Goal: Information Seeking & Learning: Compare options

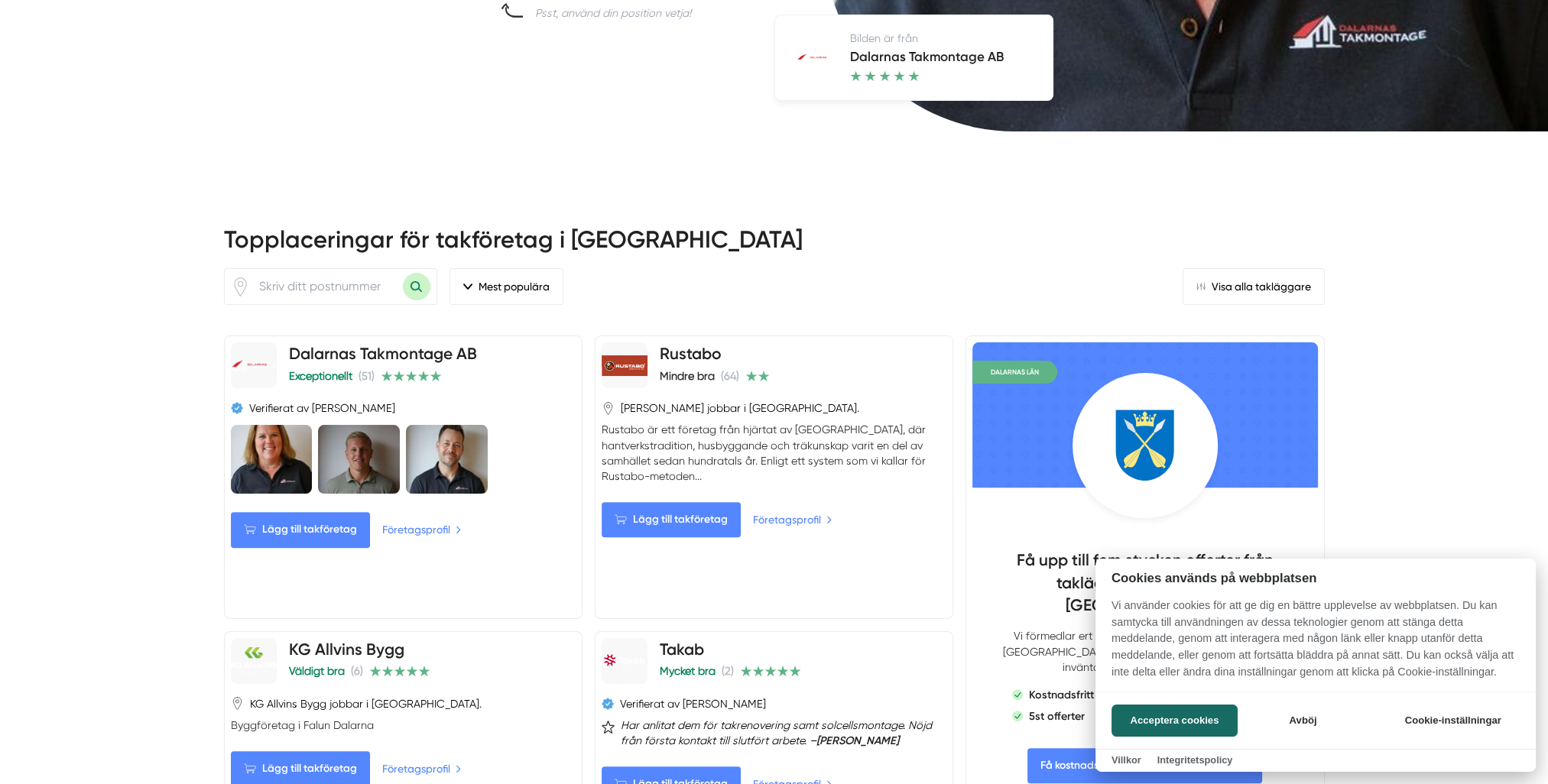
scroll to position [688, 0]
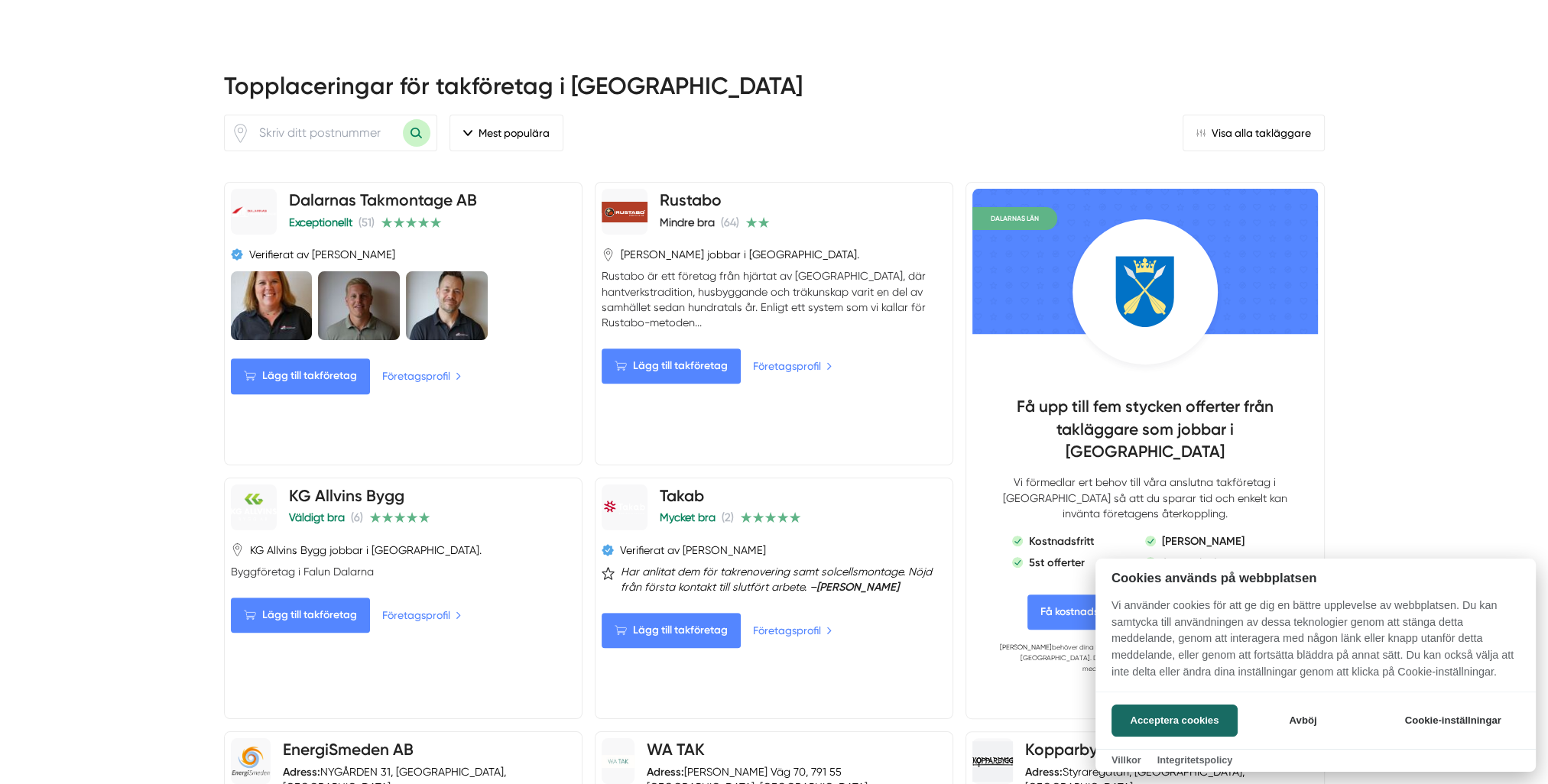
click at [816, 313] on div at bounding box center [774, 392] width 1548 height 784
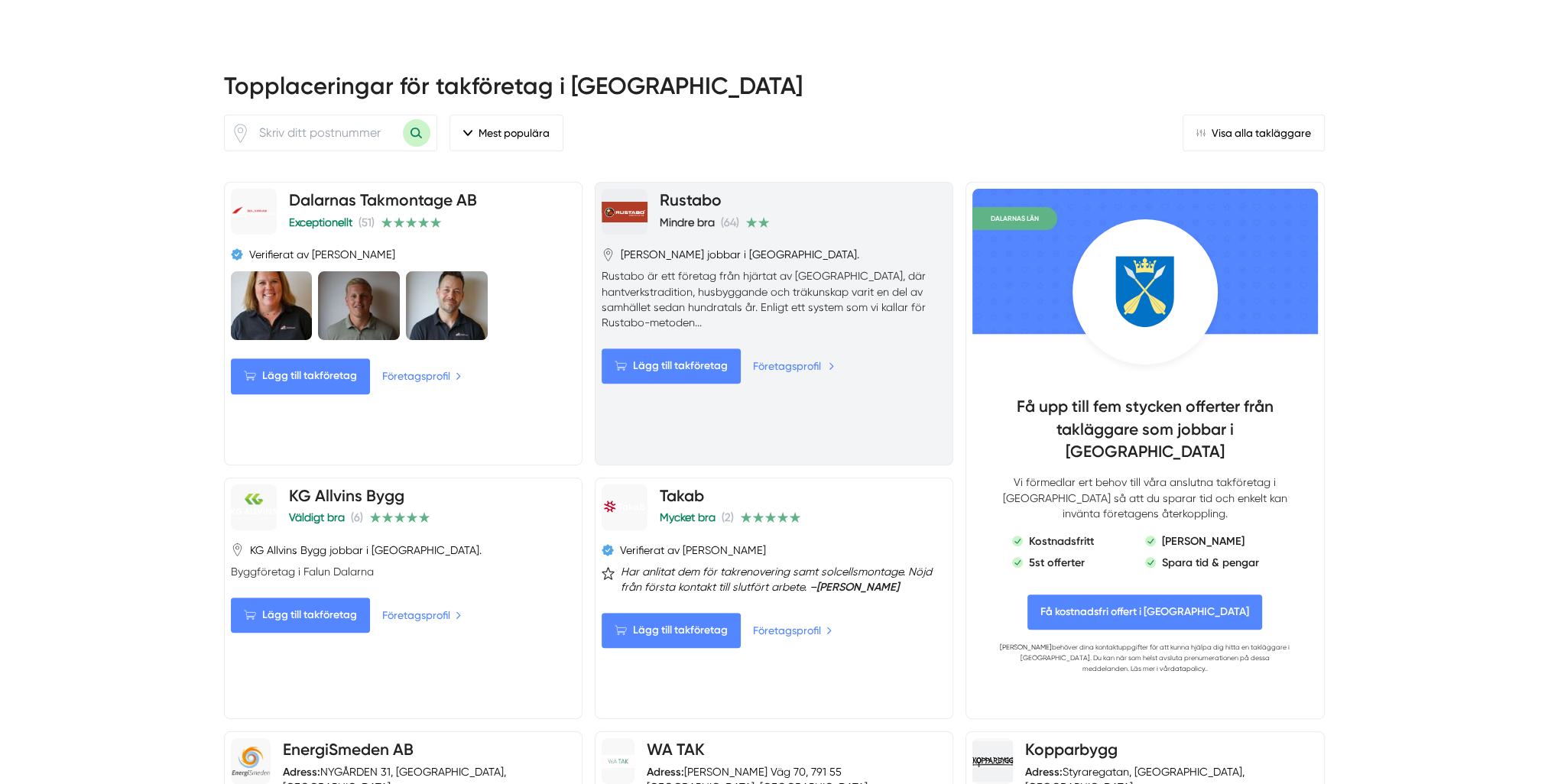
click at [817, 358] on link "Företagsprofil" at bounding box center [794, 366] width 81 height 17
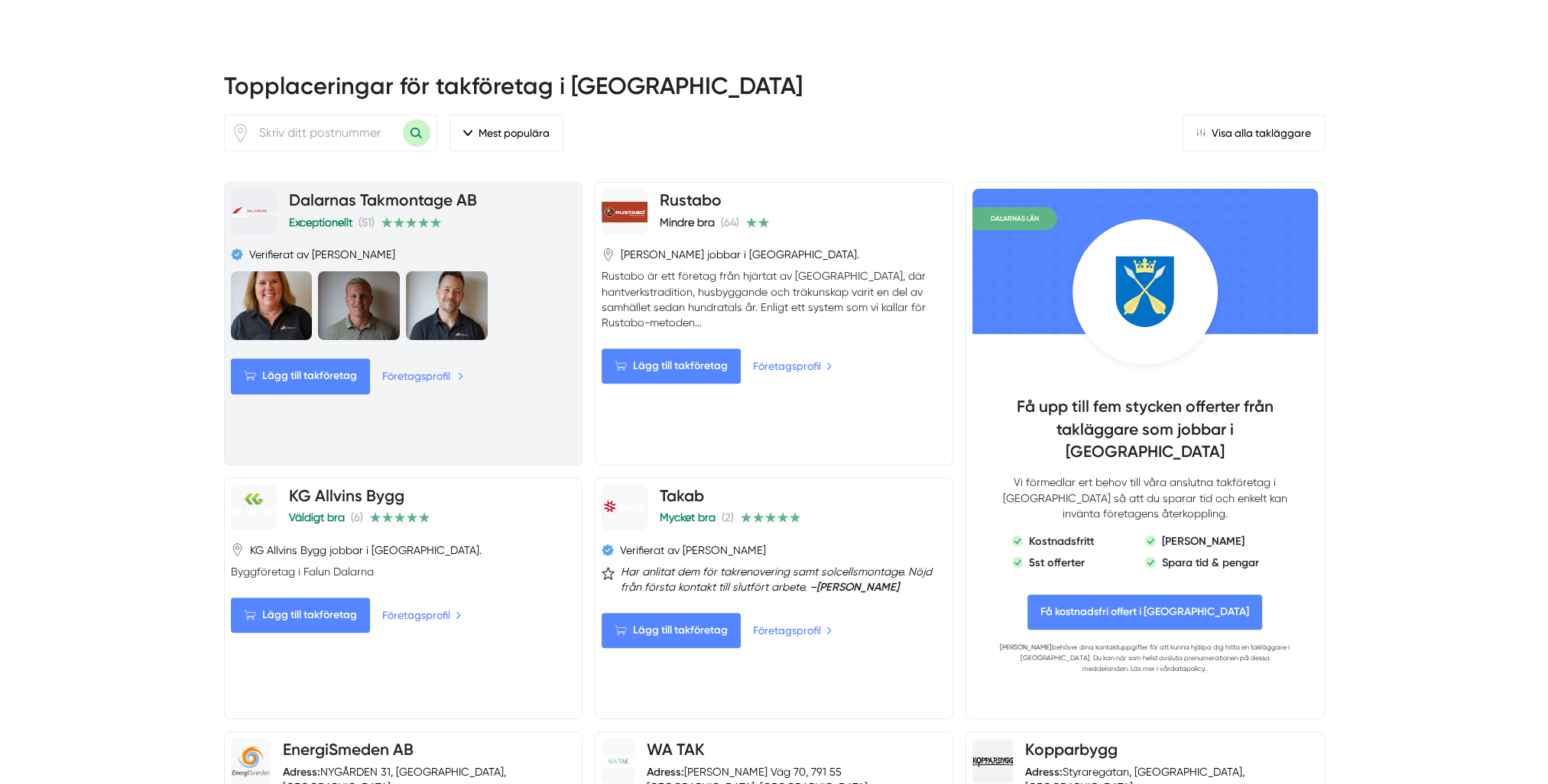
click at [413, 367] on link "Företagsprofil" at bounding box center [423, 375] width 81 height 17
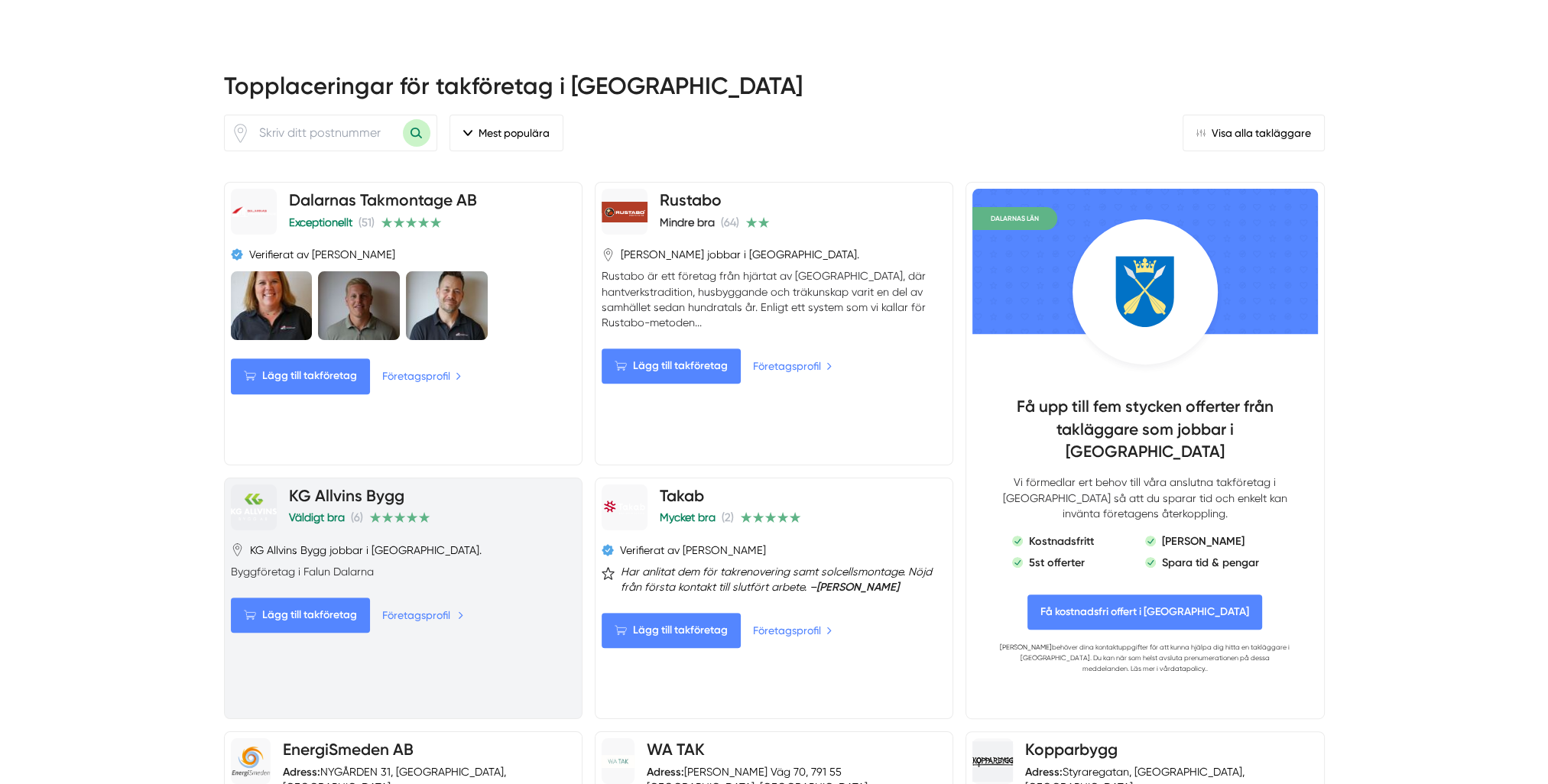
click at [407, 606] on link "Företagsprofil" at bounding box center [423, 615] width 81 height 17
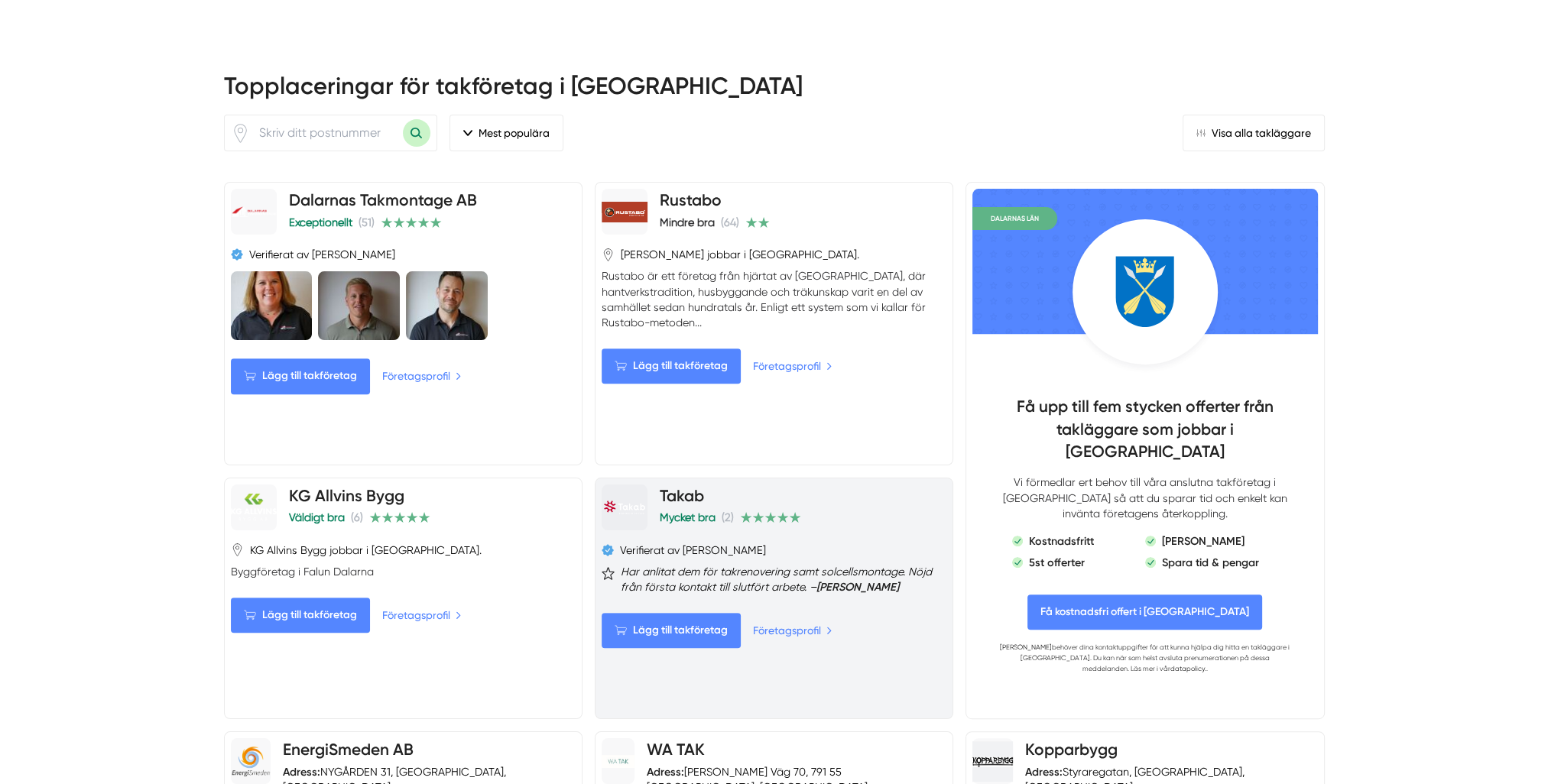
click at [673, 486] on link "Takab" at bounding box center [681, 495] width 44 height 19
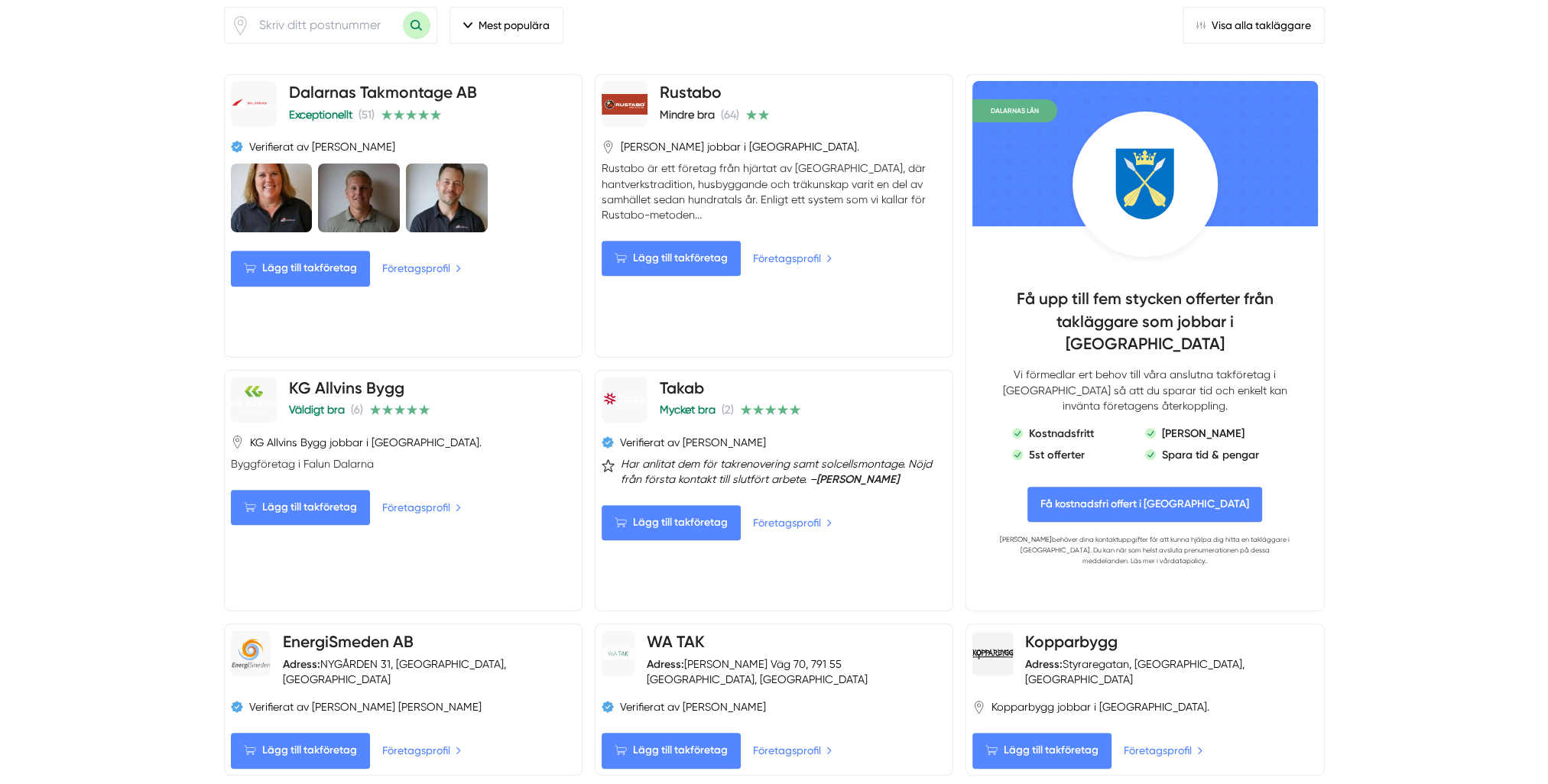
scroll to position [917, 0]
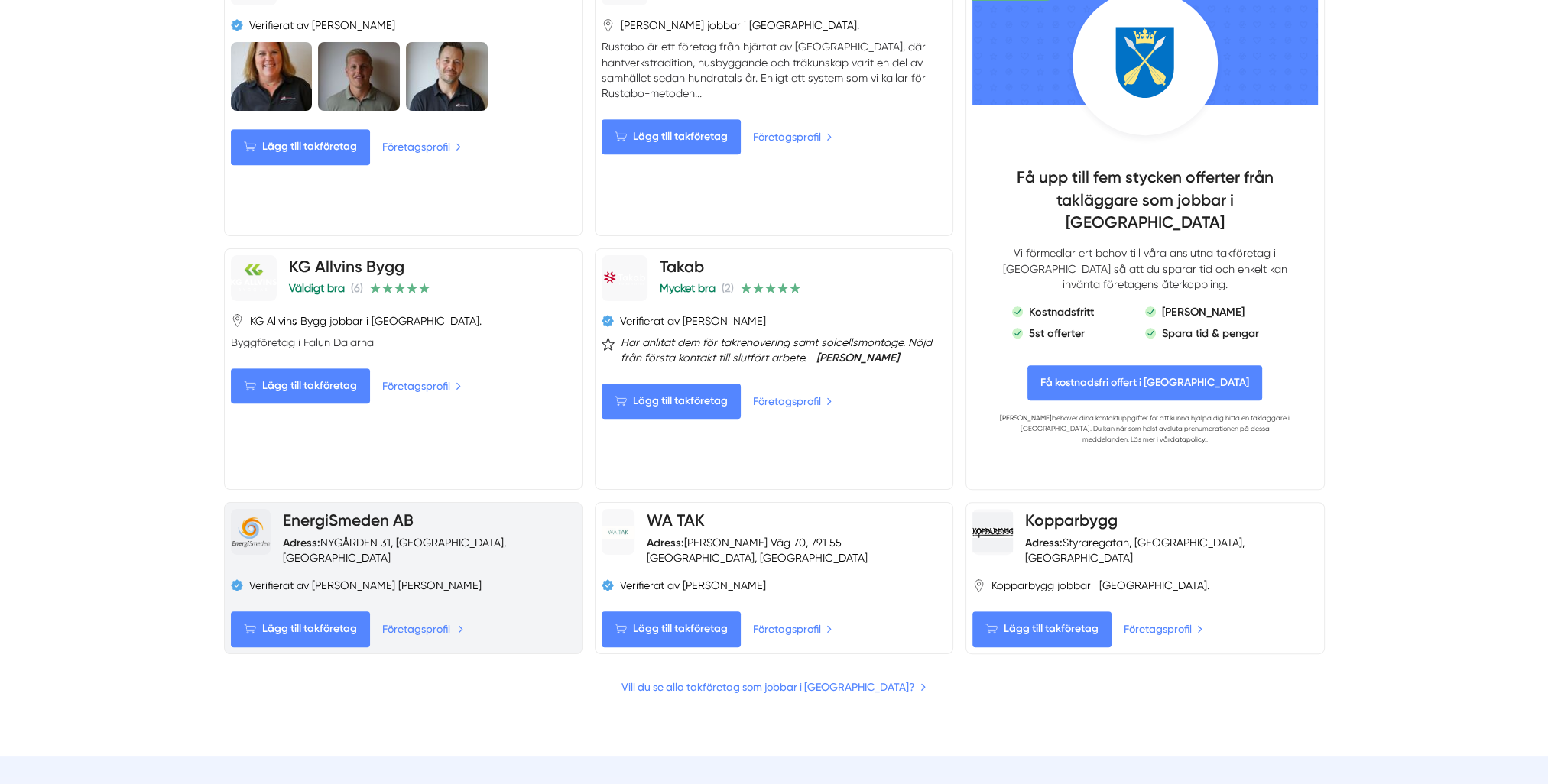
click at [436, 620] on link "Företagsprofil" at bounding box center [423, 629] width 81 height 17
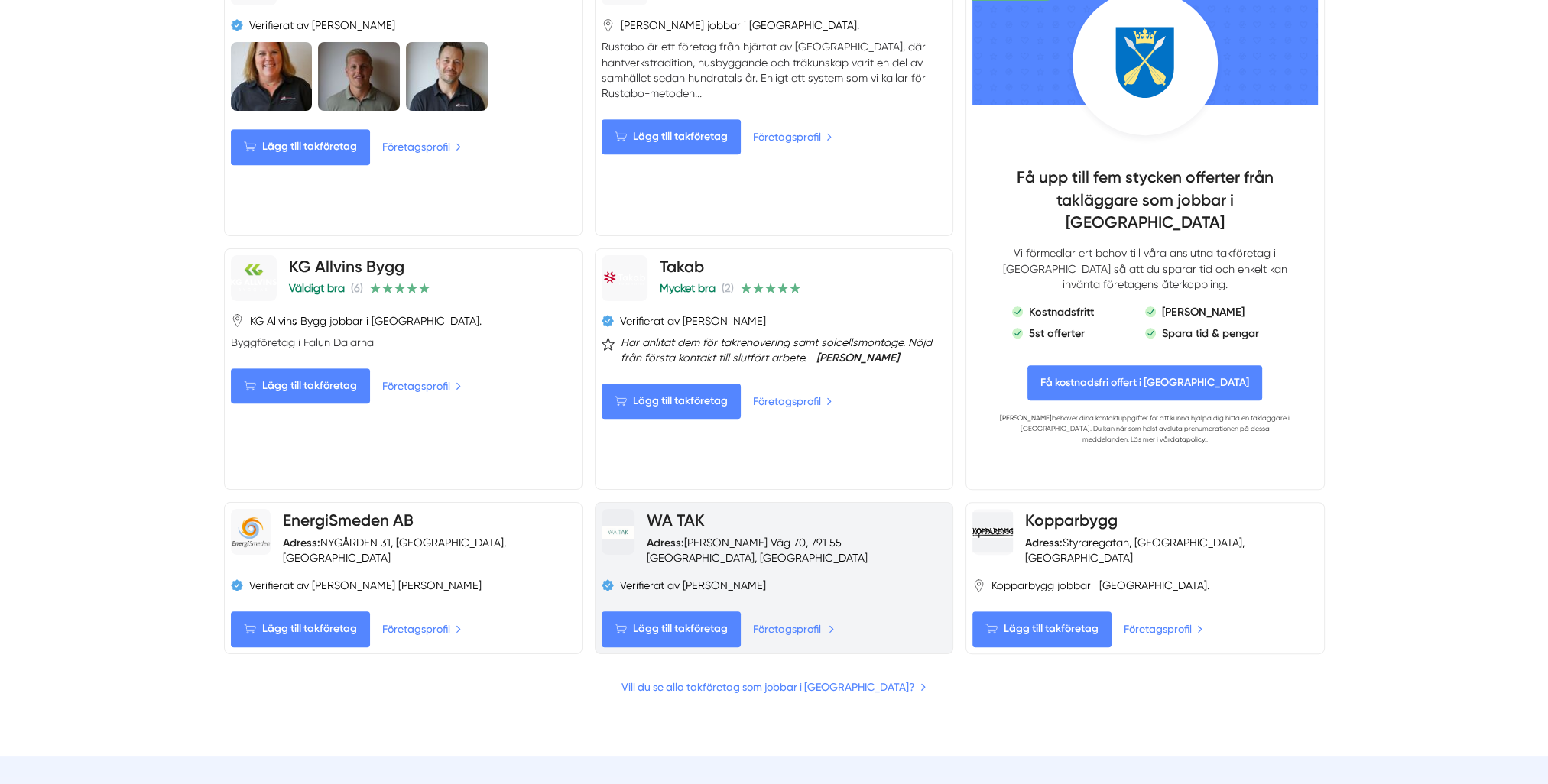
click at [774, 620] on link "Företagsprofil" at bounding box center [794, 629] width 81 height 17
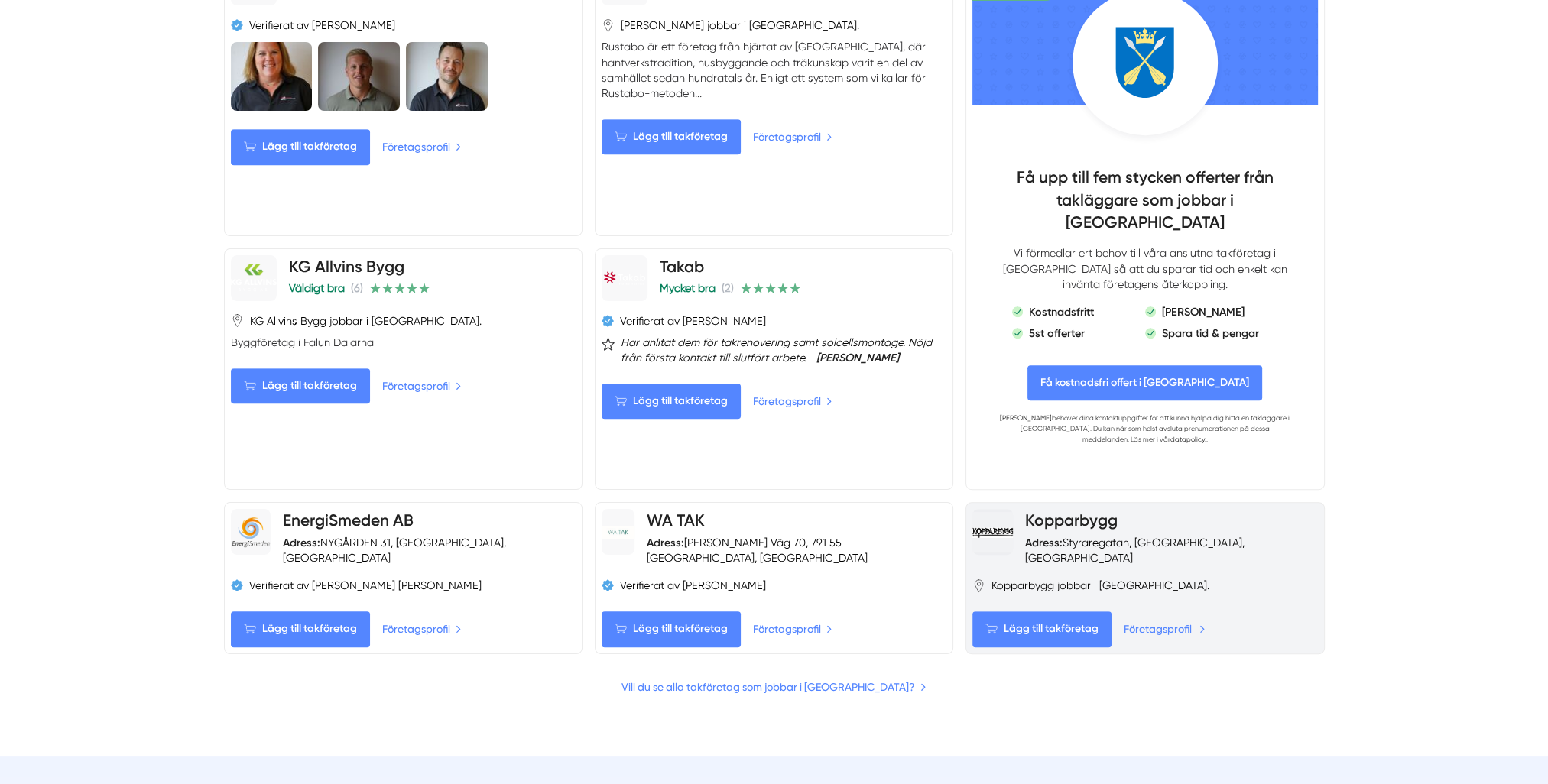
click at [1136, 620] on link "Företagsprofil" at bounding box center [1164, 629] width 81 height 17
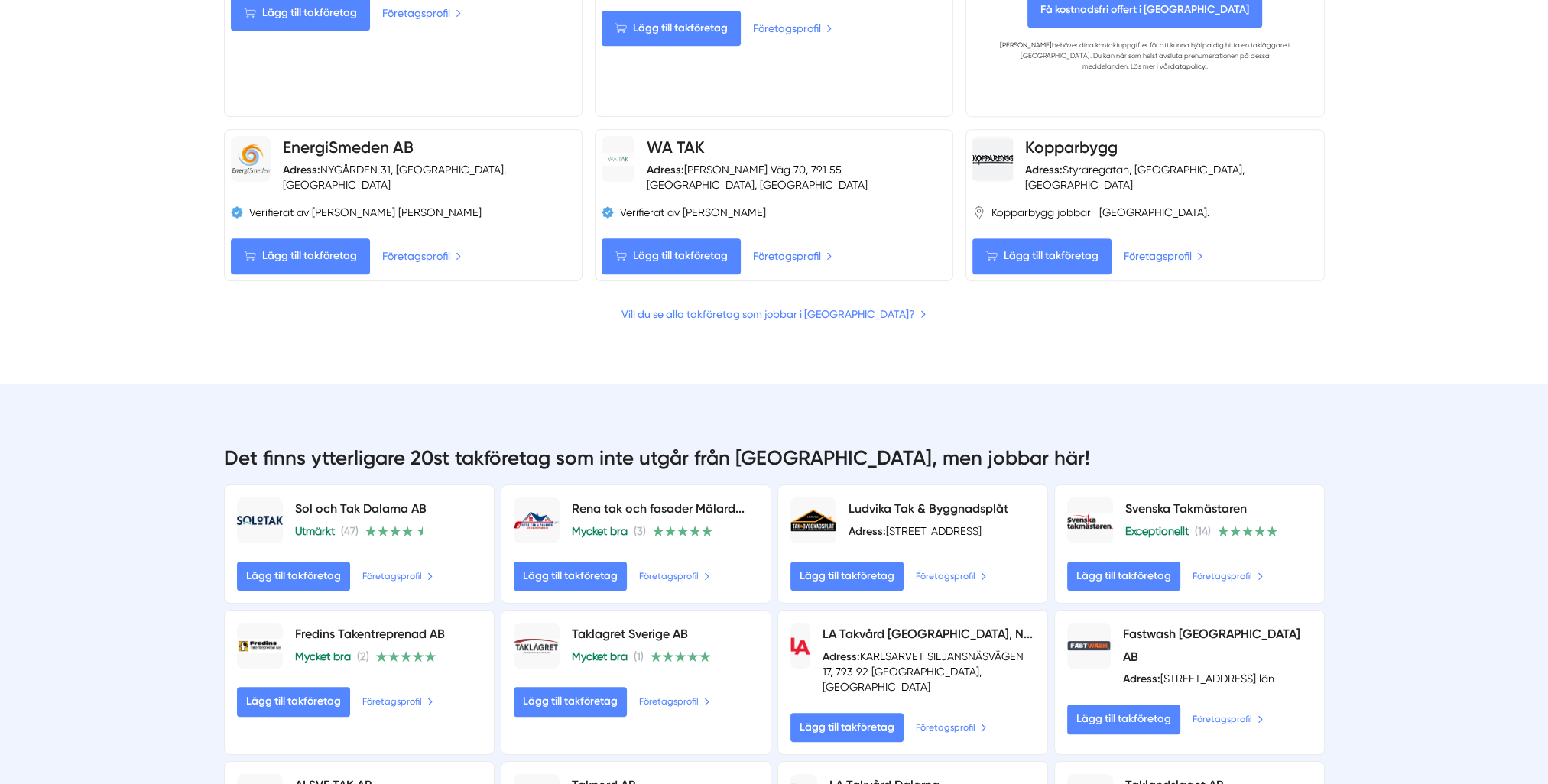
scroll to position [1299, 0]
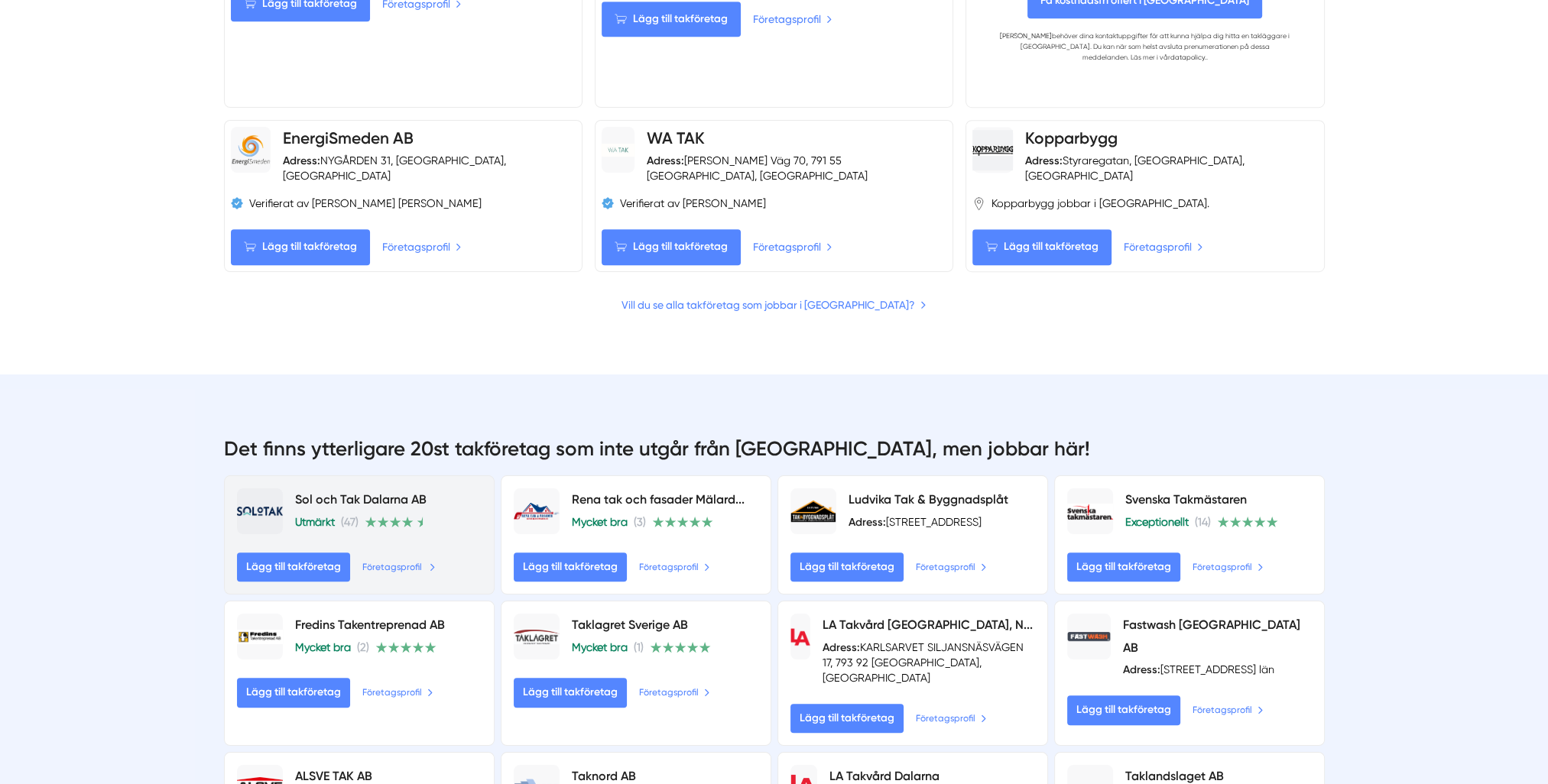
click at [379, 558] on link "Företagsprofil" at bounding box center [399, 566] width 73 height 17
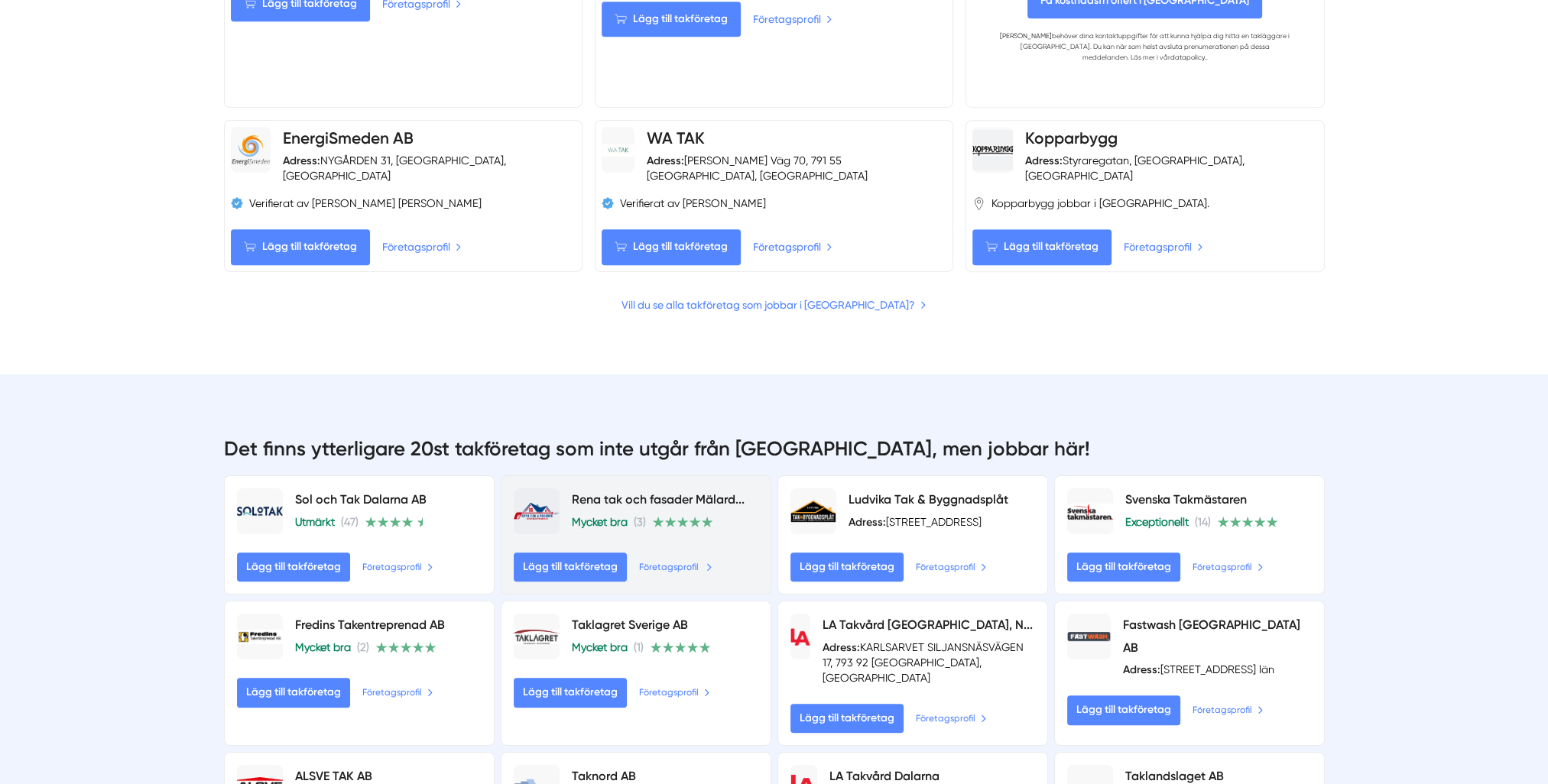
click at [670, 558] on link "Företagsprofil" at bounding box center [676, 566] width 73 height 17
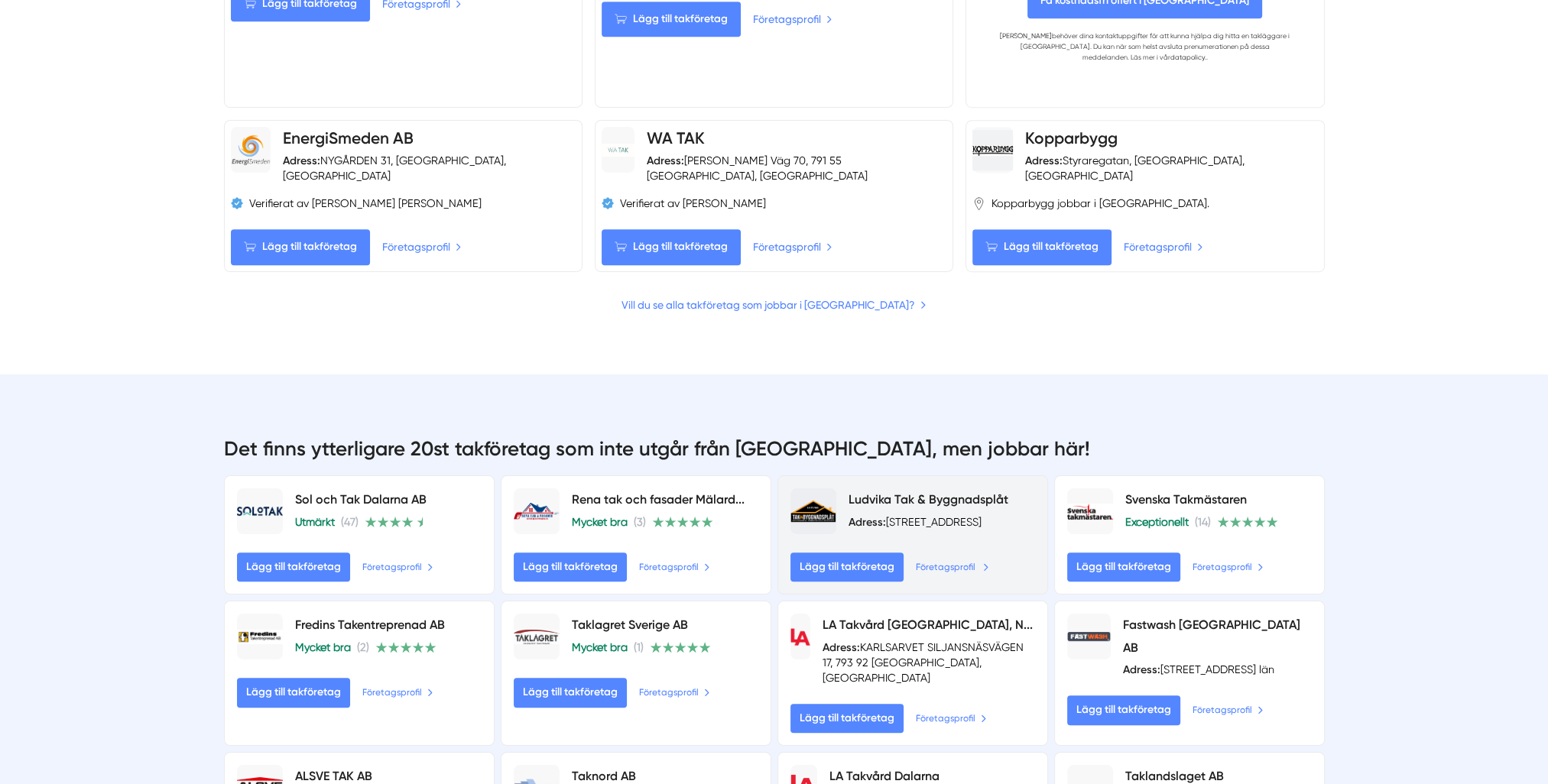
click at [933, 558] on link "Företagsprofil" at bounding box center [952, 566] width 73 height 17
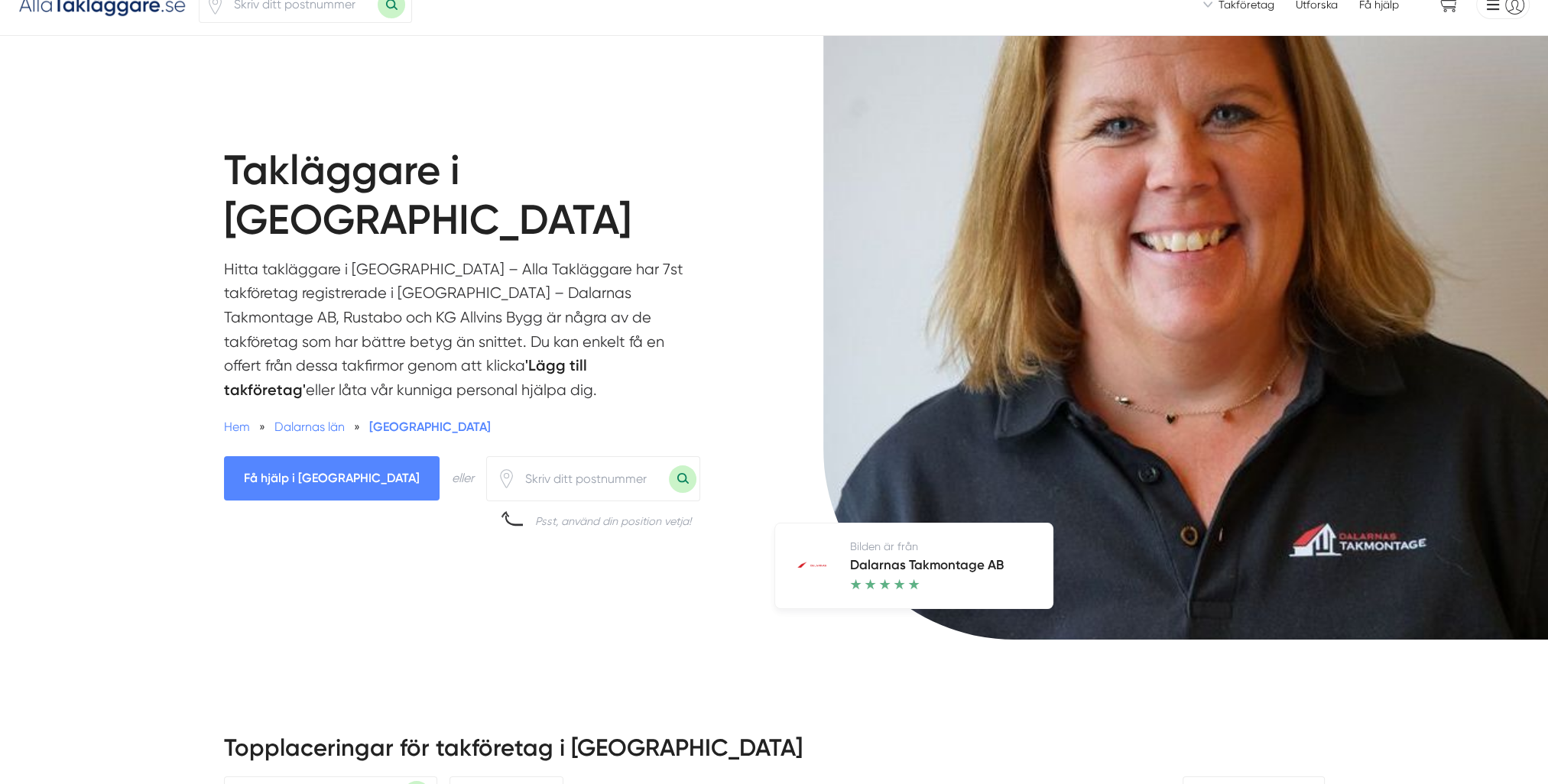
scroll to position [0, 0]
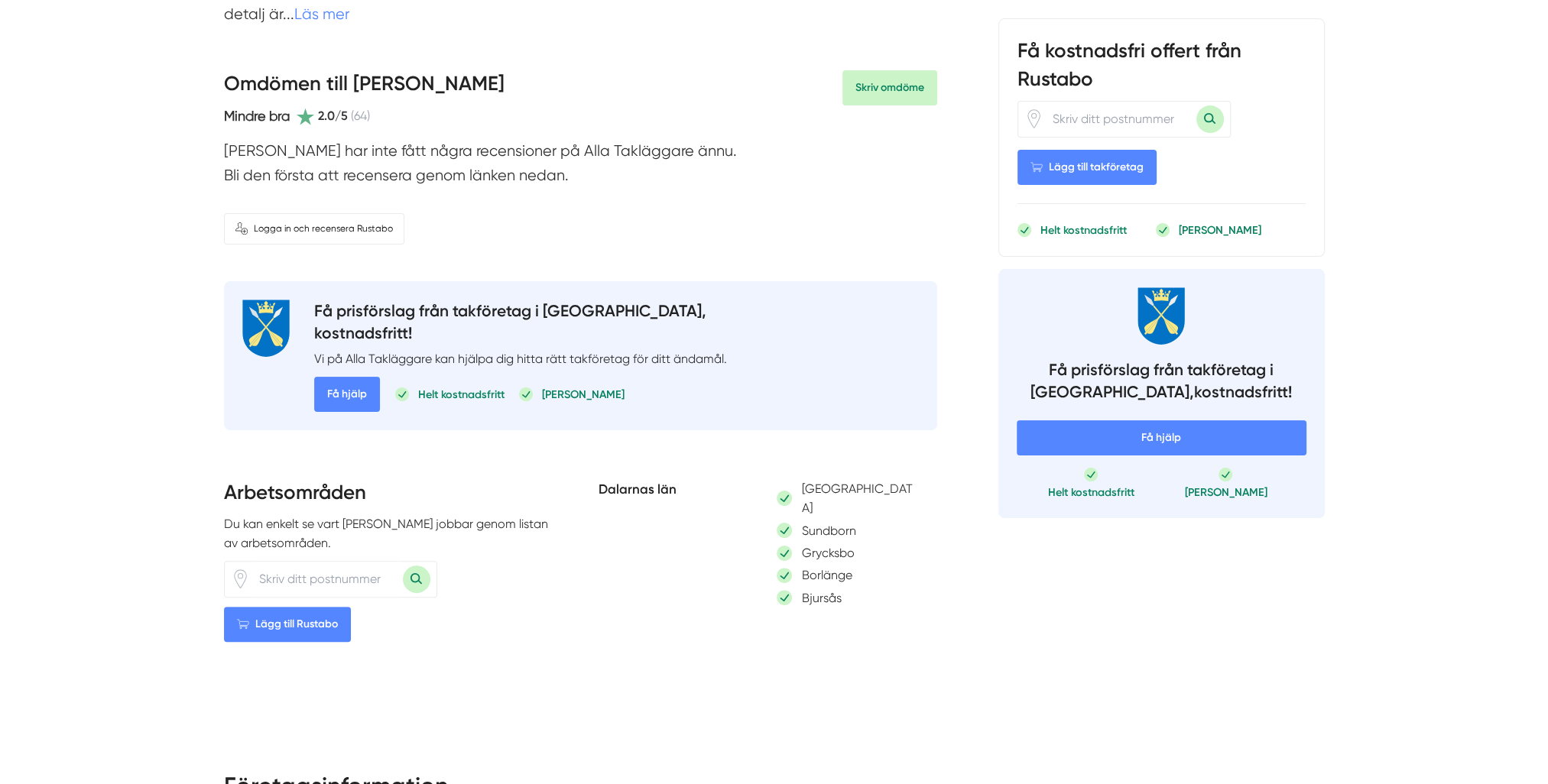
scroll to position [306, 0]
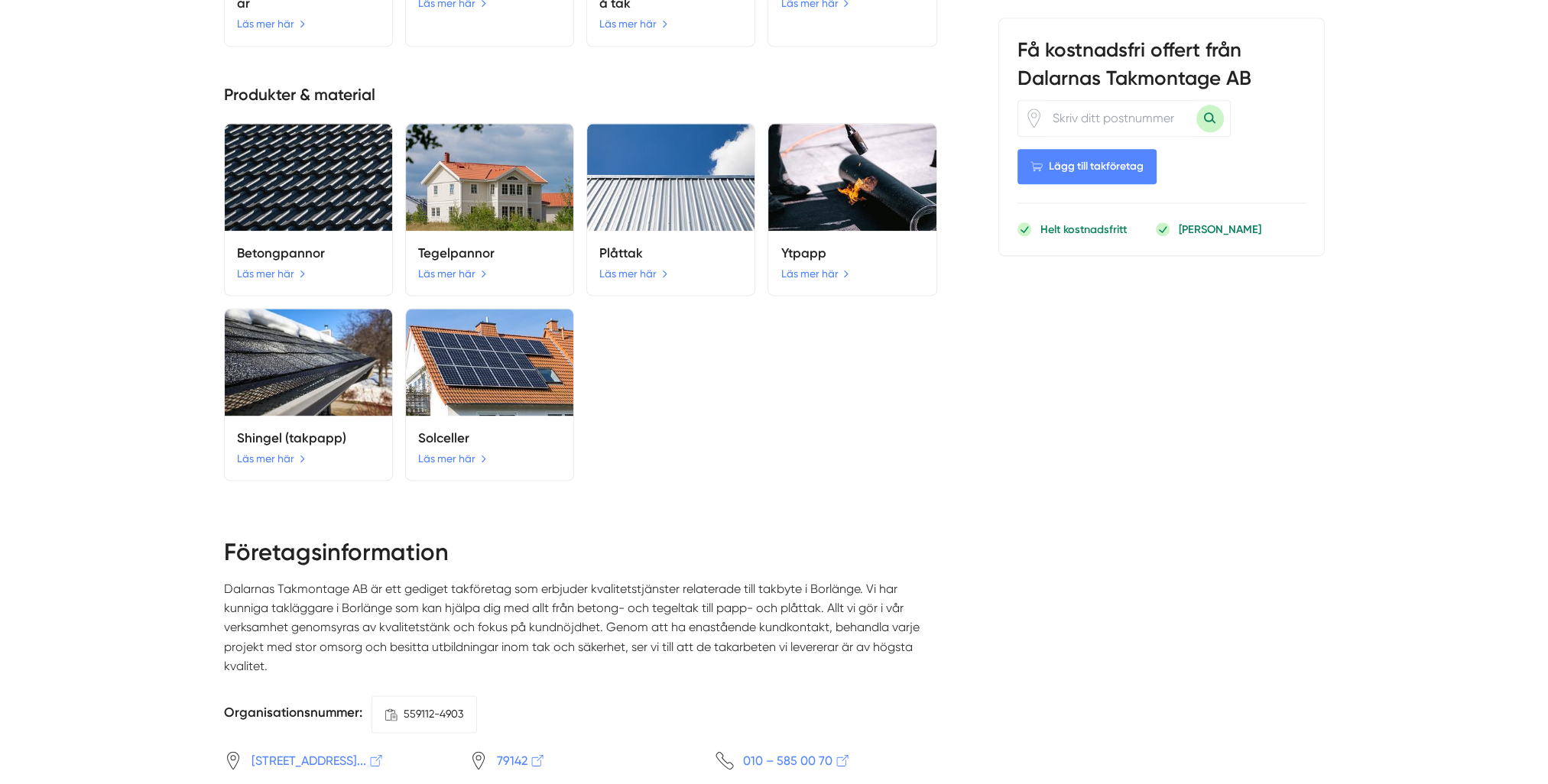
scroll to position [2521, 0]
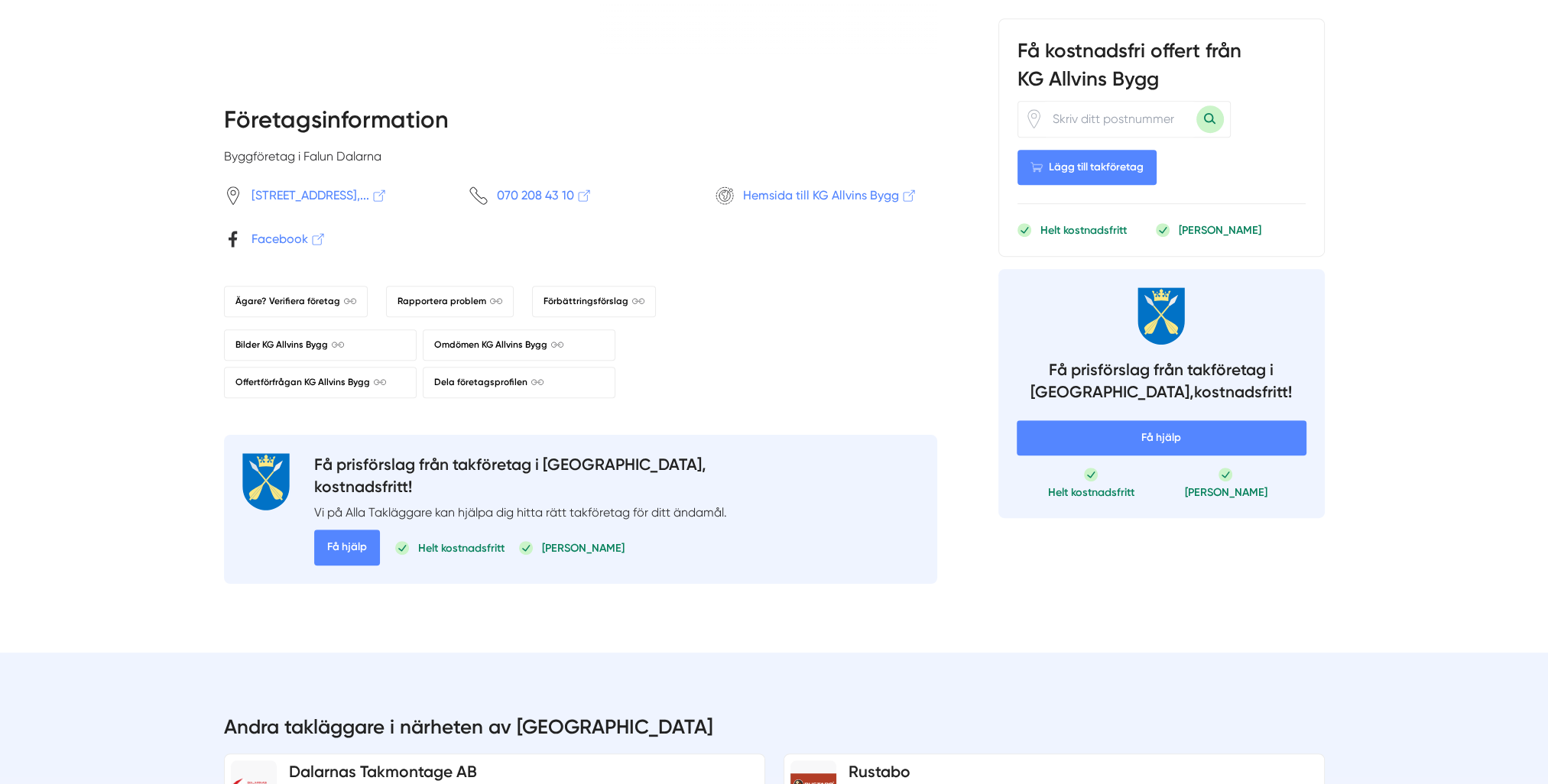
scroll to position [829, 0]
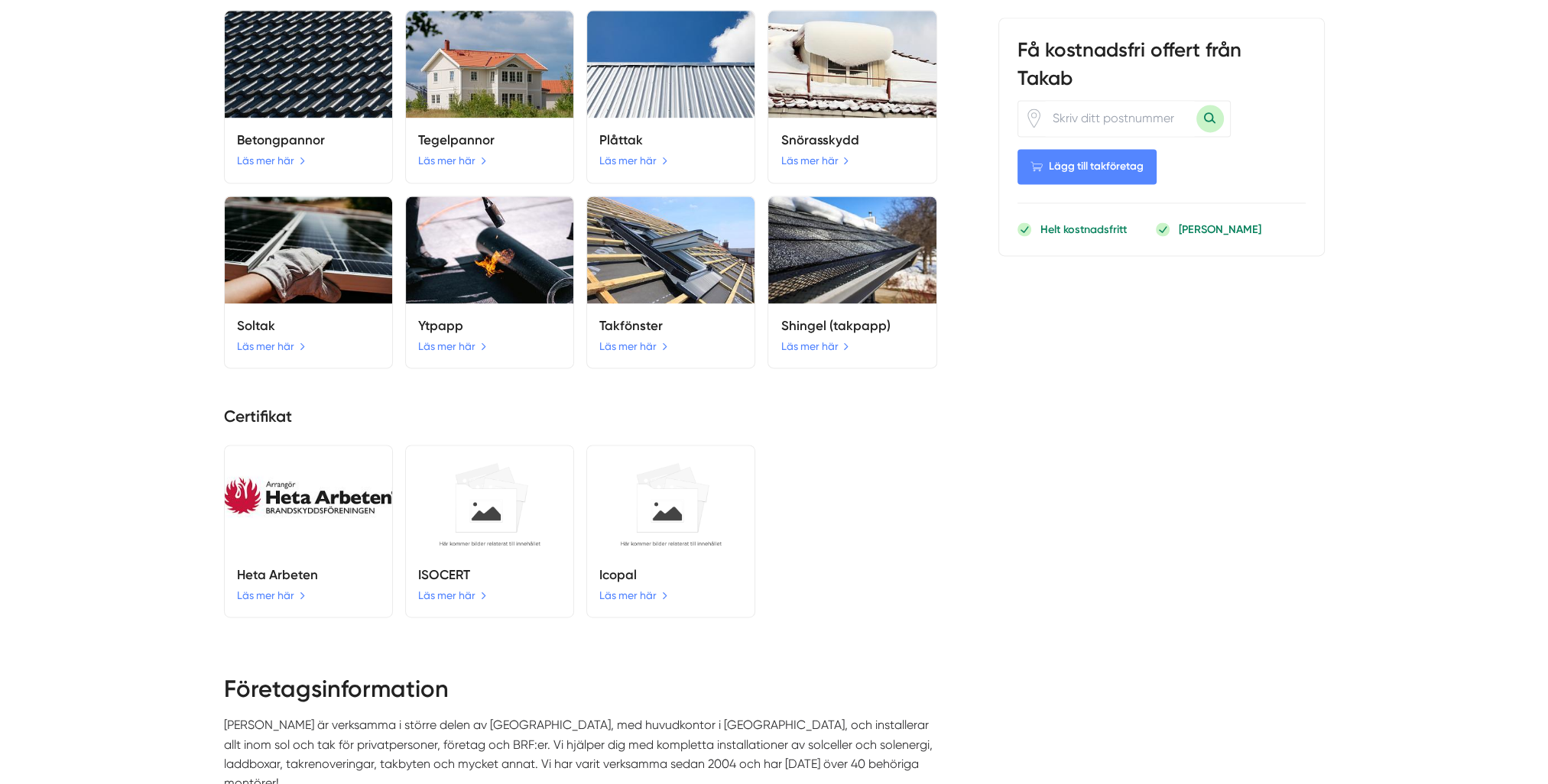
scroll to position [3056, 0]
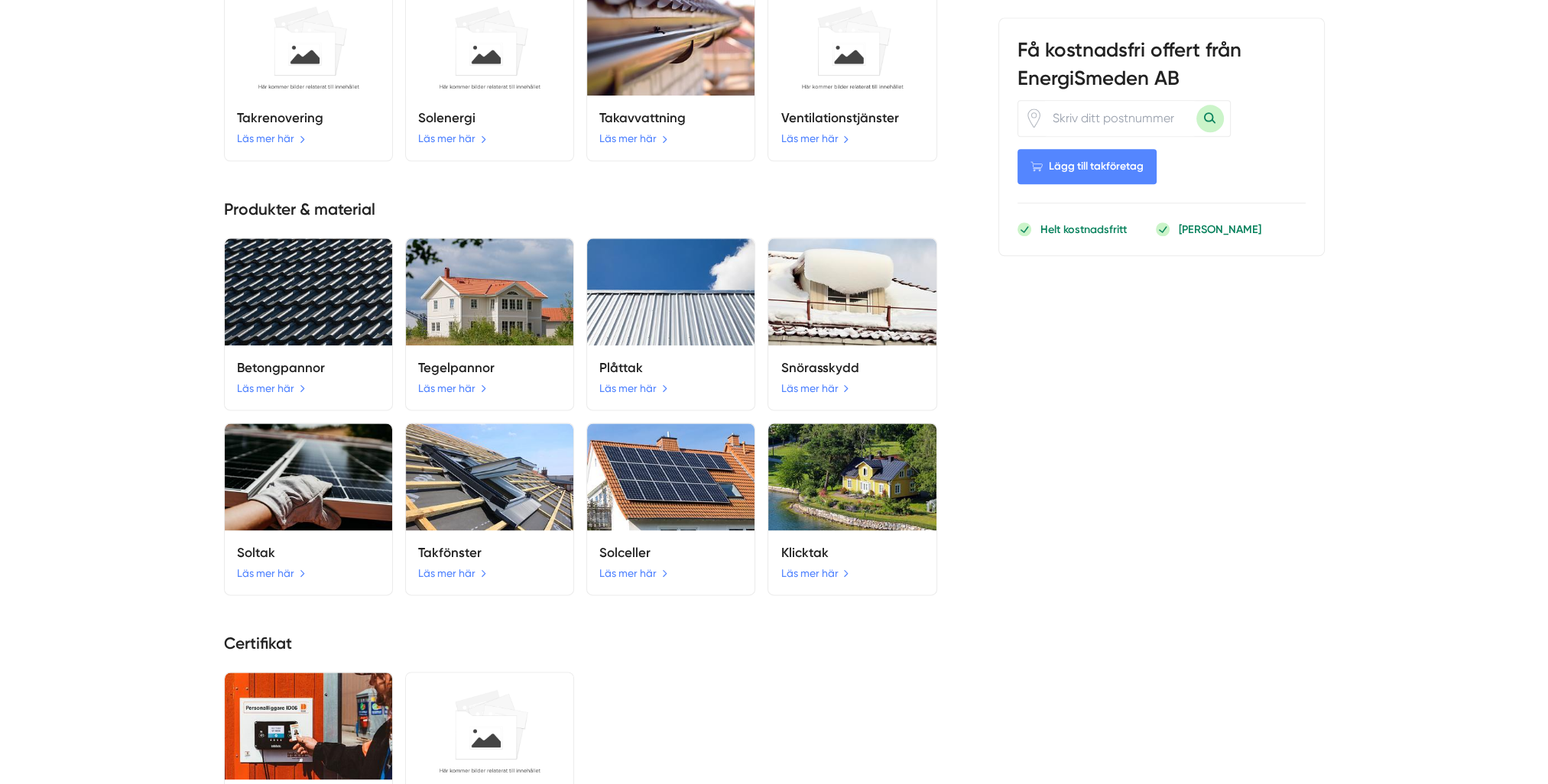
scroll to position [2903, 0]
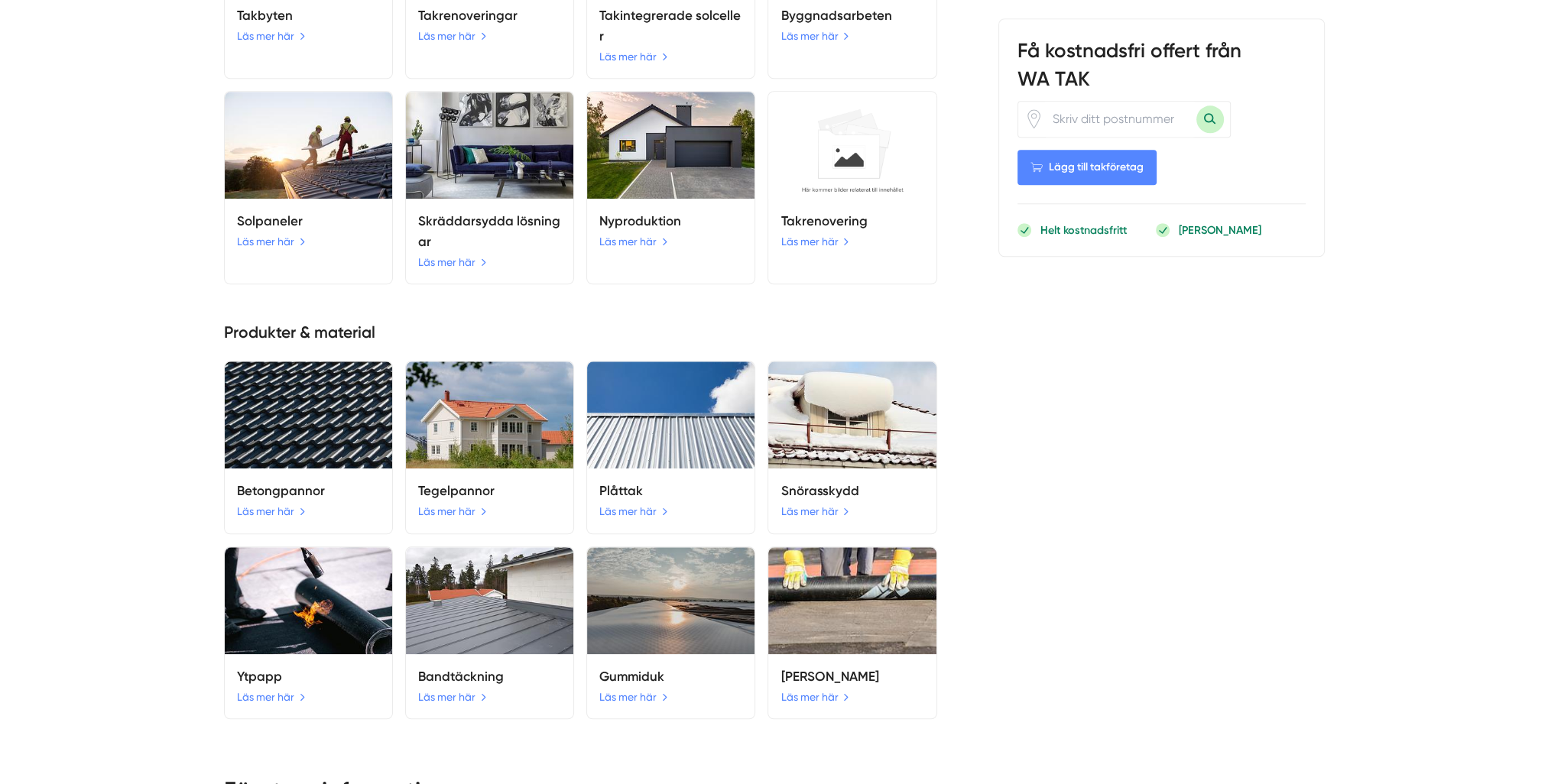
scroll to position [2369, 0]
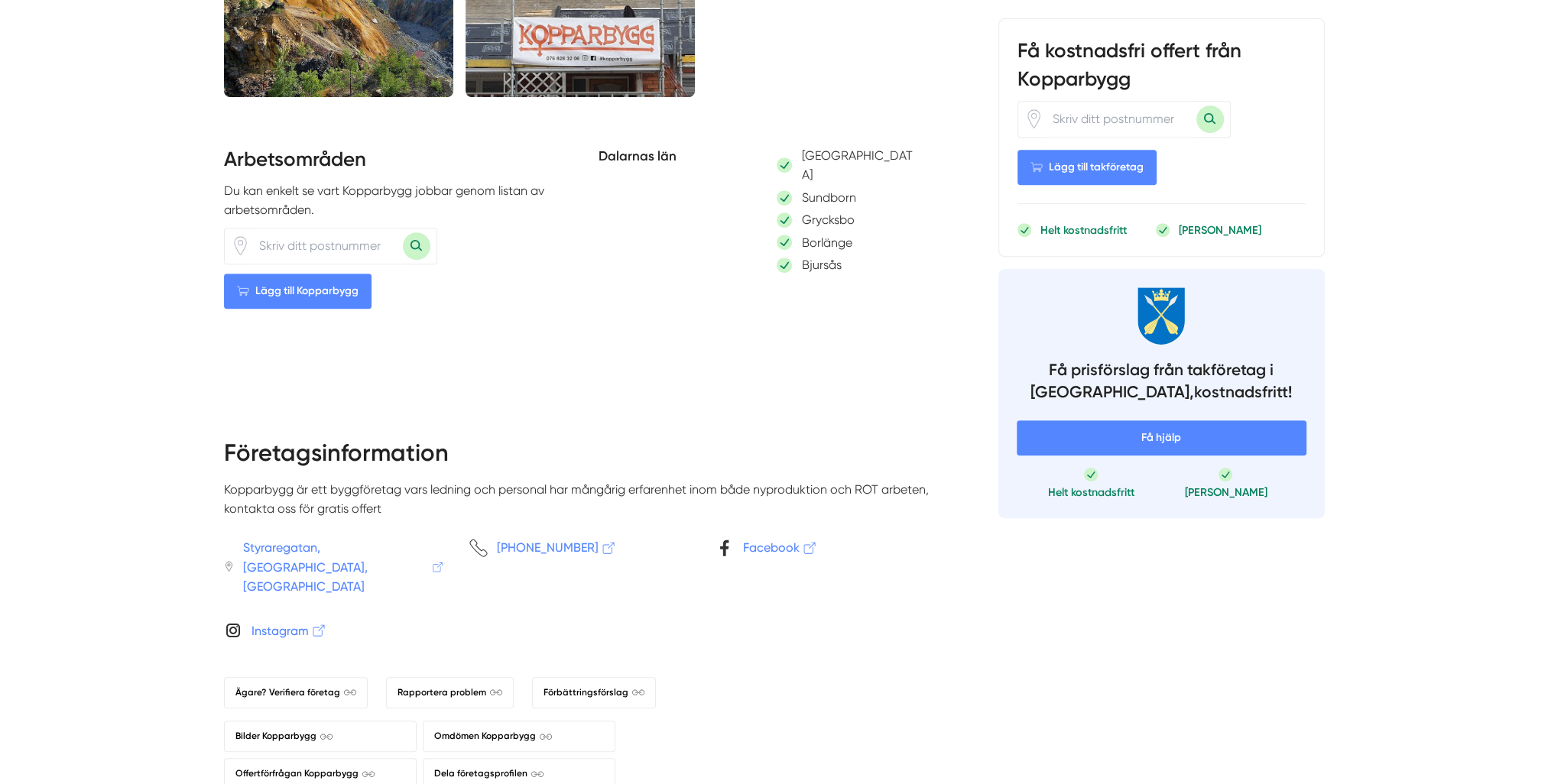
scroll to position [993, 0]
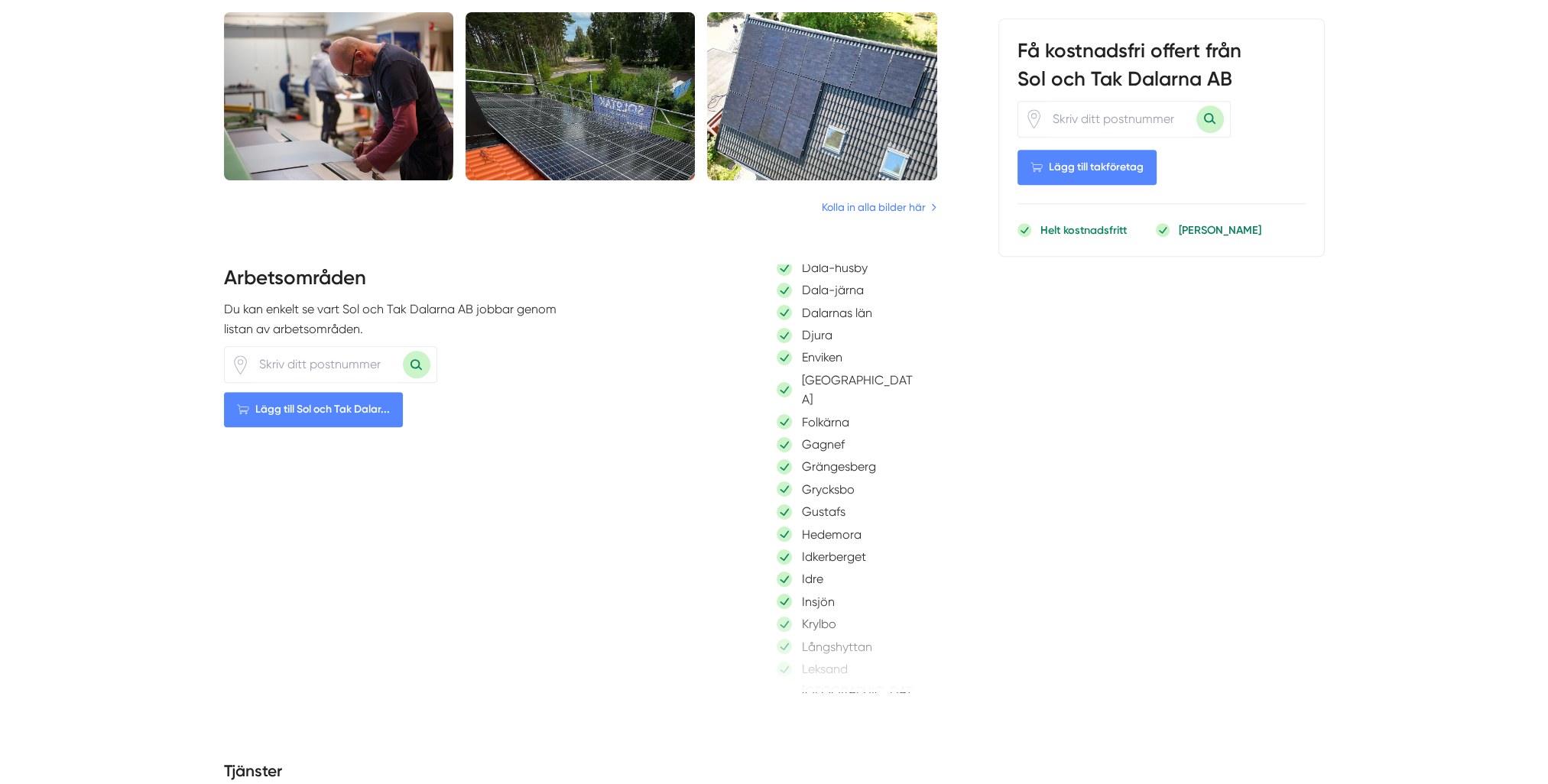
scroll to position [382, 0]
click at [541, 460] on div "Arbetsområden Du kan enkelt se vart Sol och Tak Dalarna AB jobbar genom listan …" at bounding box center [394, 478] width 339 height 428
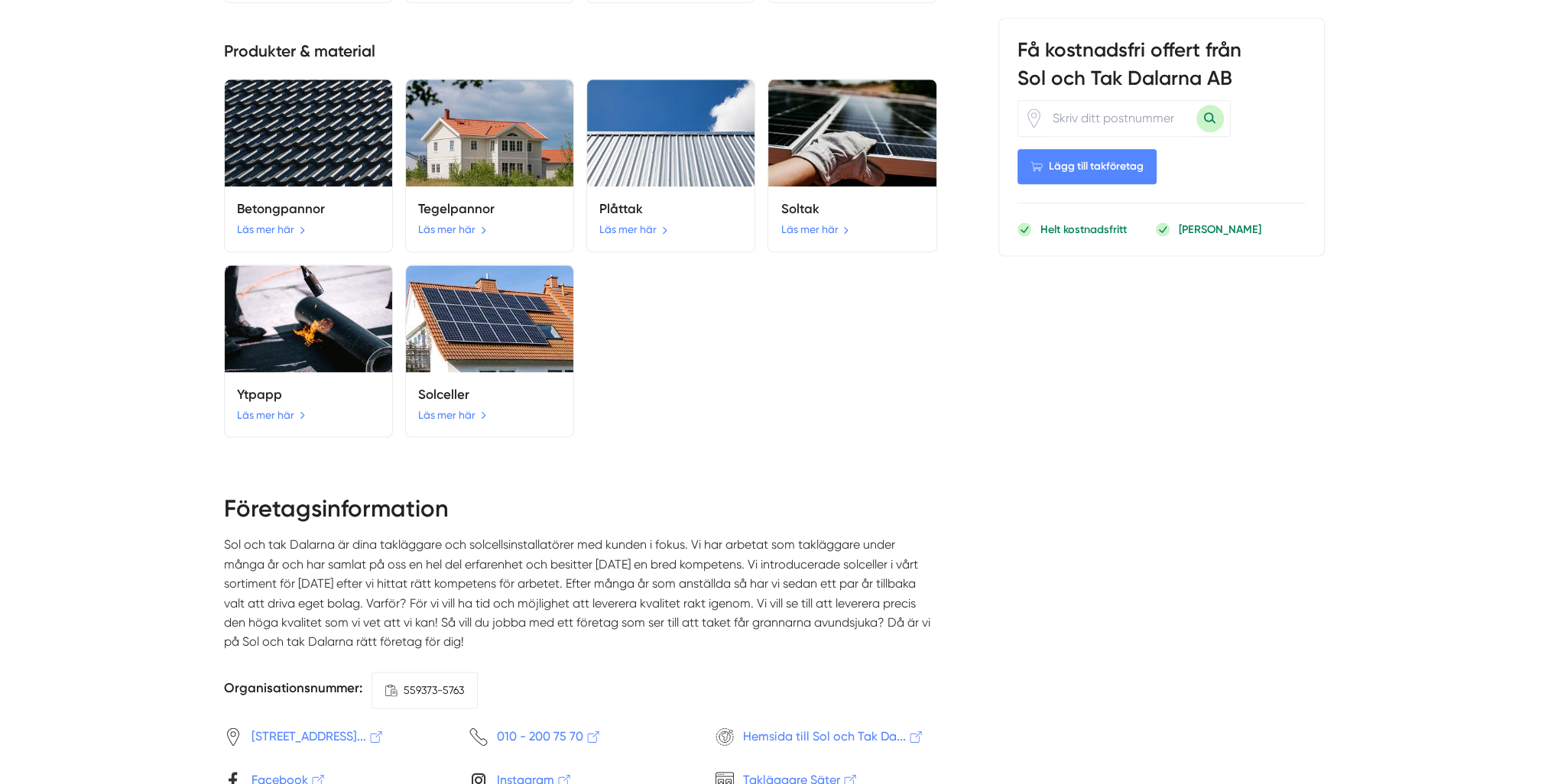
scroll to position [2903, 0]
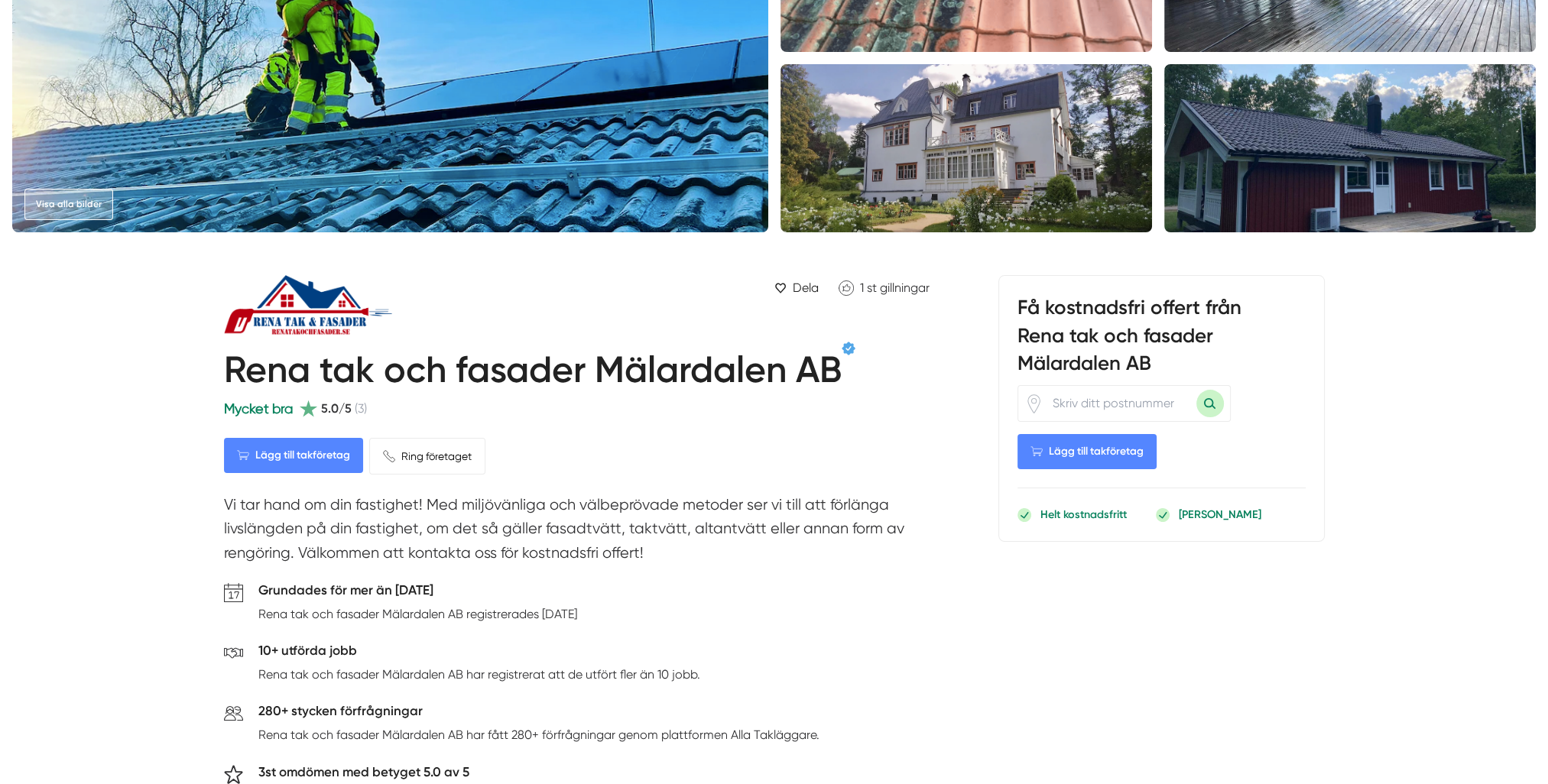
scroll to position [306, 0]
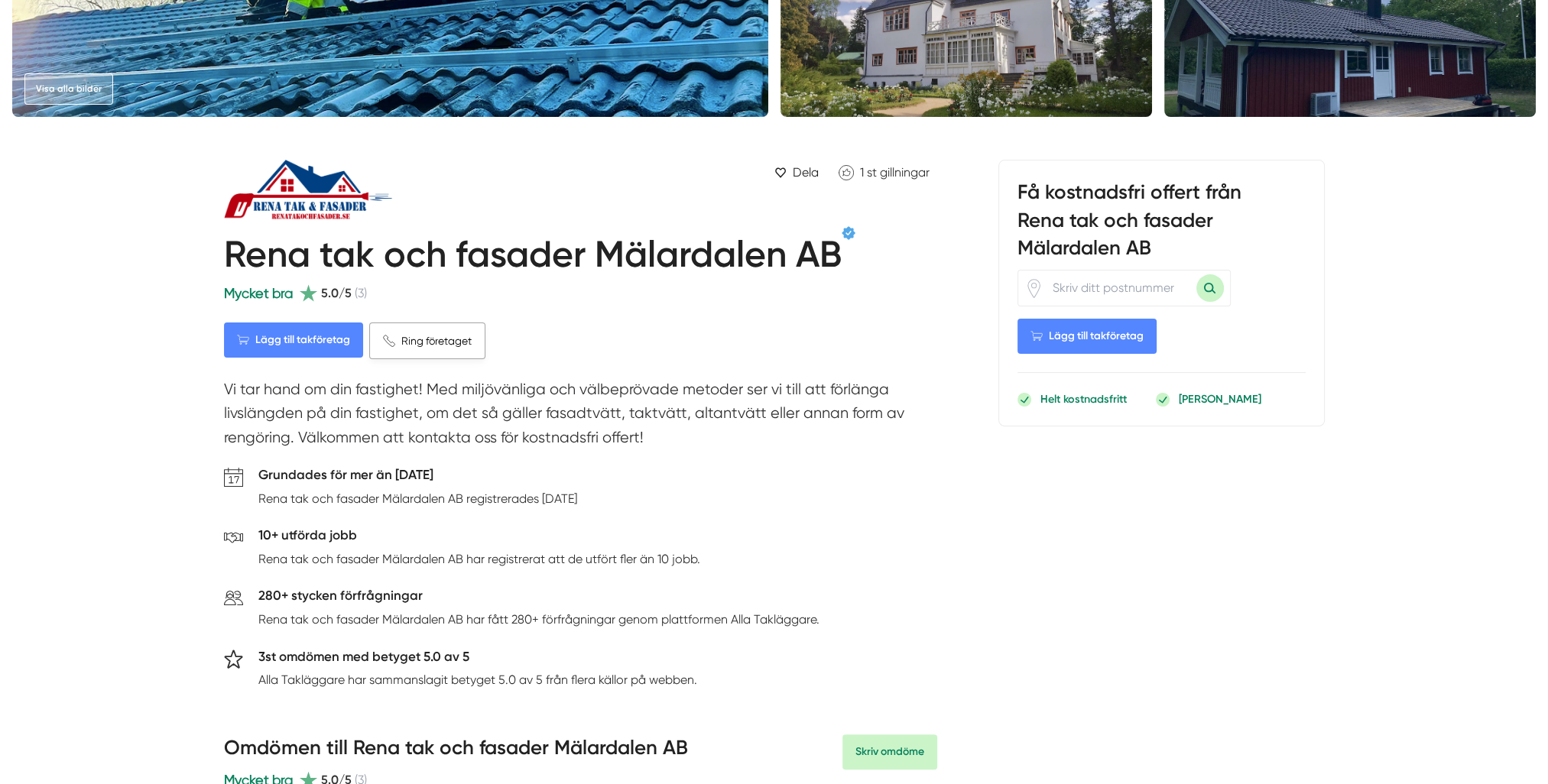
click at [439, 345] on span "Ring företaget" at bounding box center [436, 341] width 71 height 17
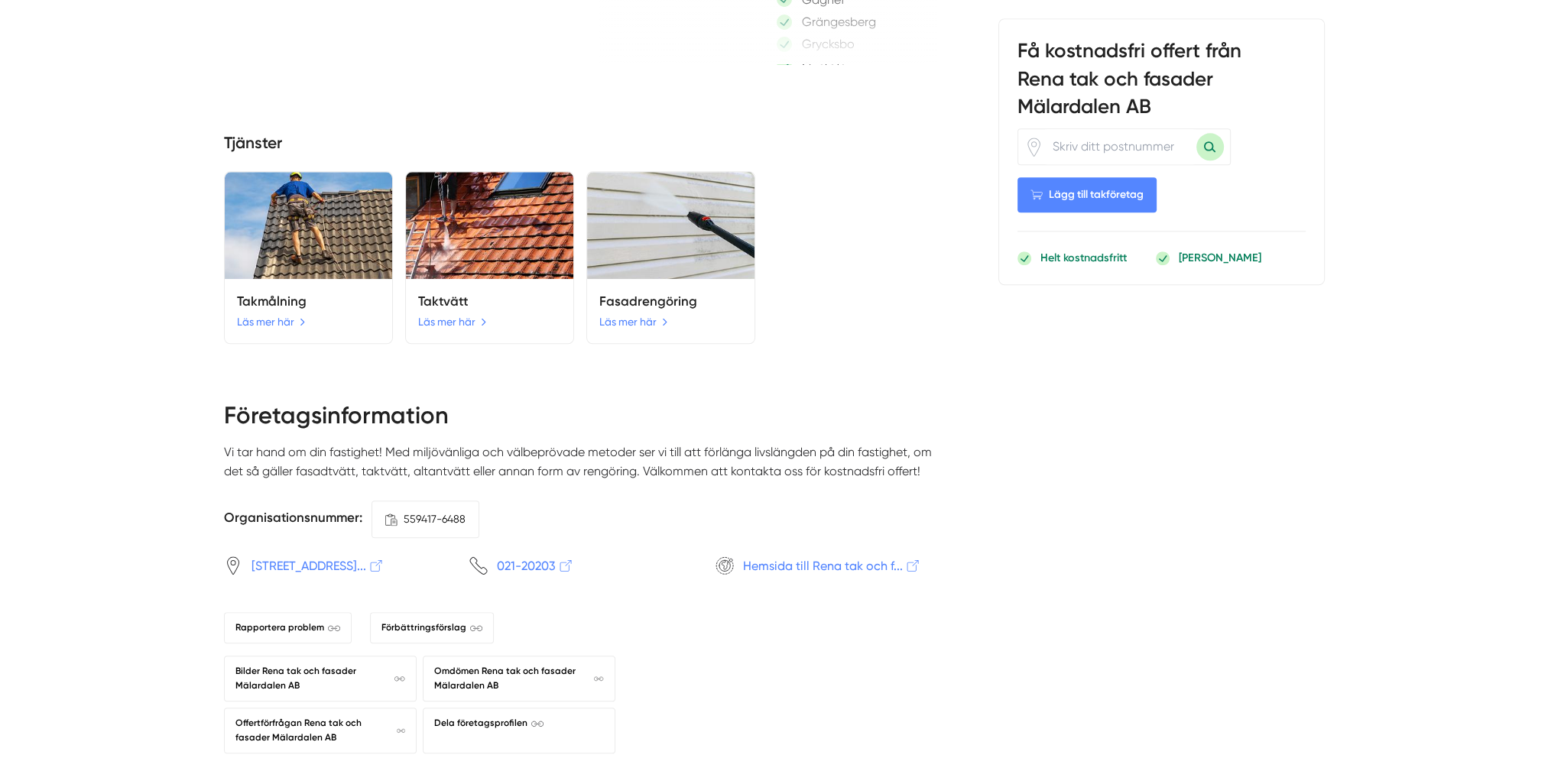
scroll to position [2216, 0]
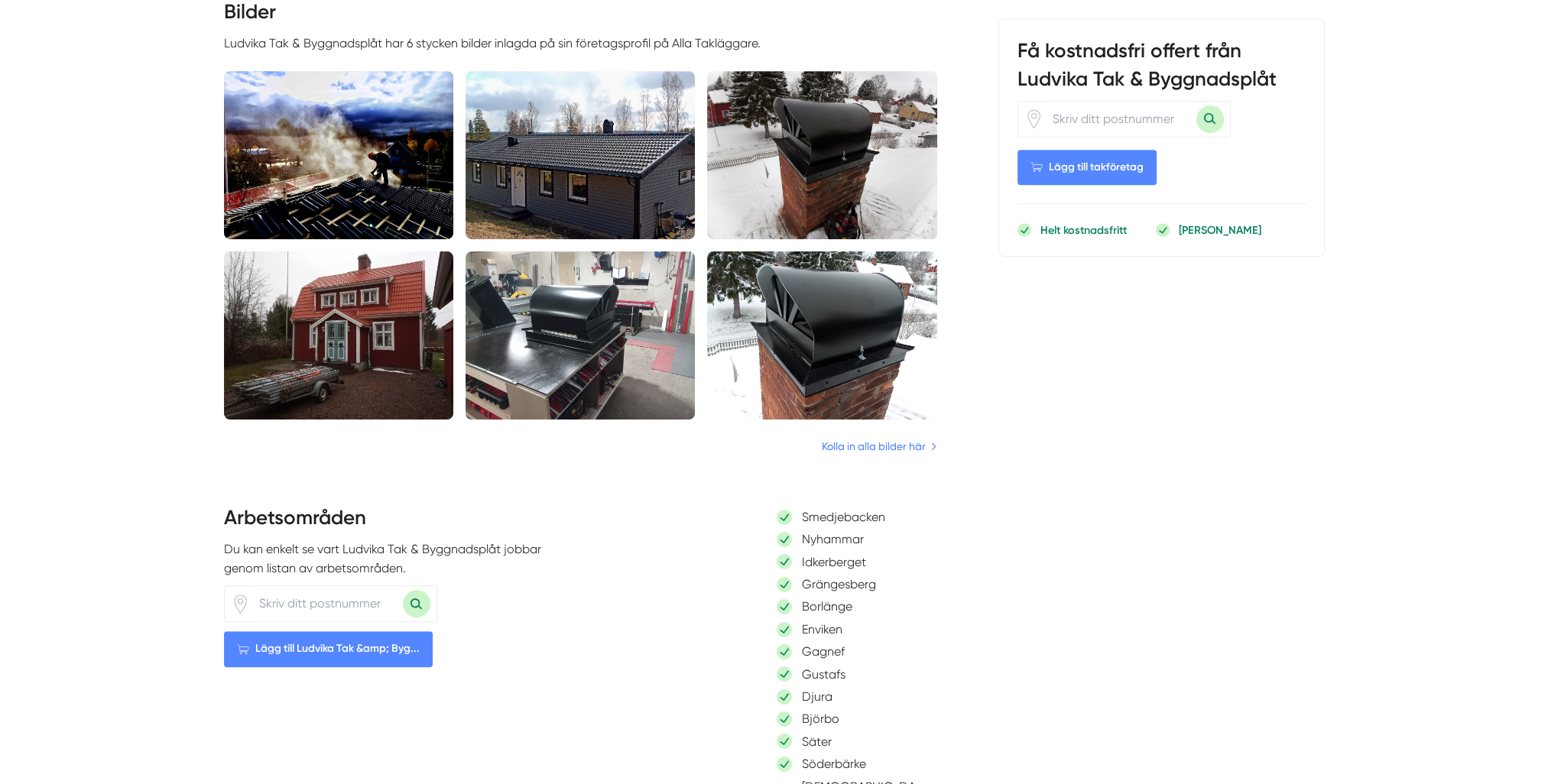
scroll to position [31, 0]
click at [636, 625] on div "Dalarnas län" at bounding box center [678, 661] width 160 height 376
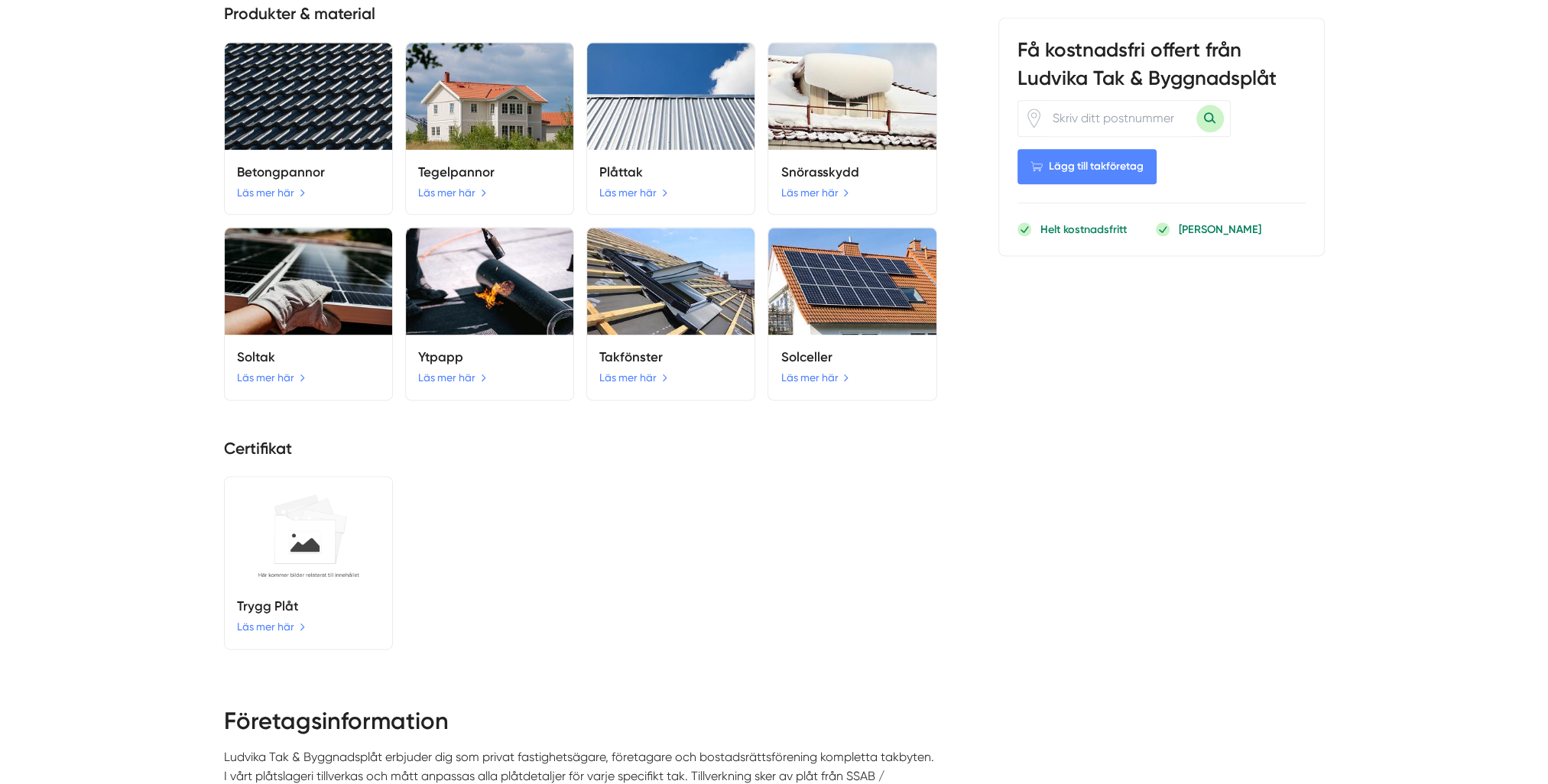
scroll to position [3056, 0]
